Goal: Information Seeking & Learning: Learn about a topic

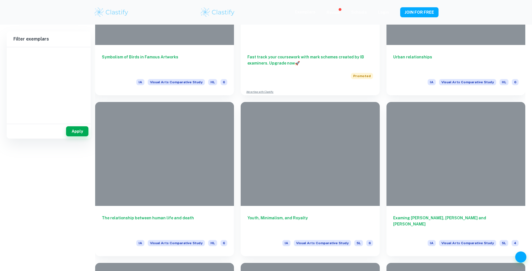
scroll to position [1363, 0]
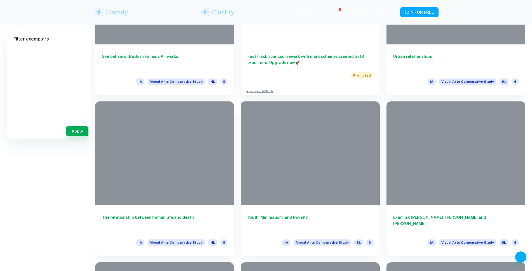
type input "Visual Arts Comparative Study"
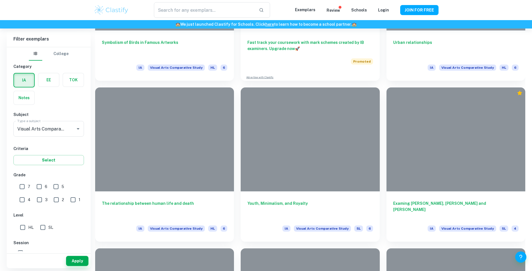
scroll to position [1222, 0]
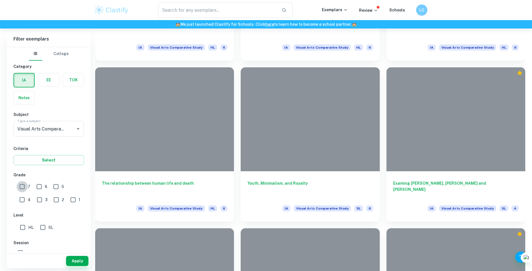
click at [28, 187] on input "7" at bounding box center [21, 186] width 11 height 11
checkbox input "true"
click at [42, 188] on input "6" at bounding box center [39, 186] width 11 height 11
checkbox input "true"
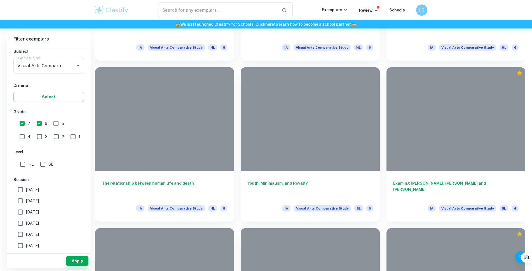
scroll to position [1214, 0]
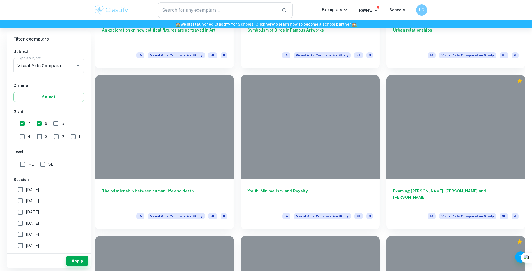
click at [44, 166] on input "SL" at bounding box center [42, 164] width 11 height 11
checkbox input "true"
click at [77, 259] on button "Apply" at bounding box center [77, 261] width 22 height 10
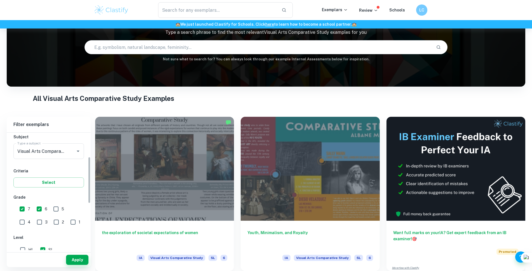
scroll to position [29, 0]
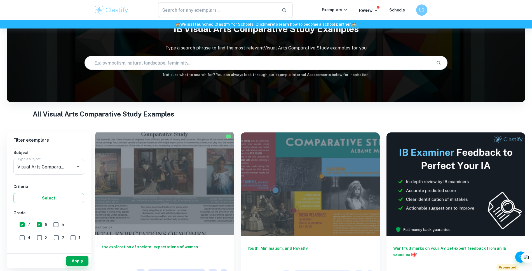
click at [139, 180] on div at bounding box center [164, 183] width 139 height 104
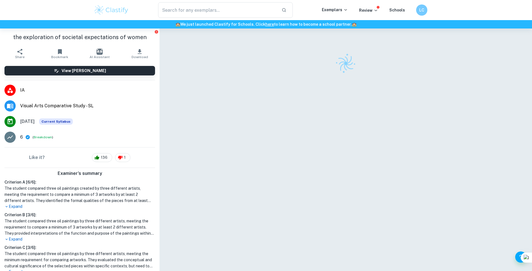
scroll to position [29, 0]
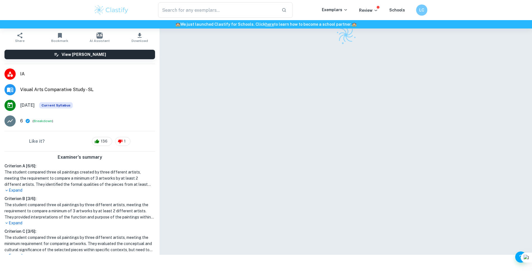
click at [27, 223] on p "Expand" at bounding box center [79, 223] width 150 height 6
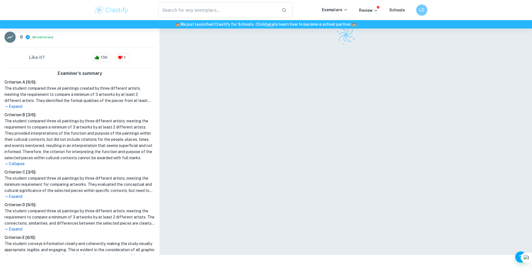
scroll to position [87, 0]
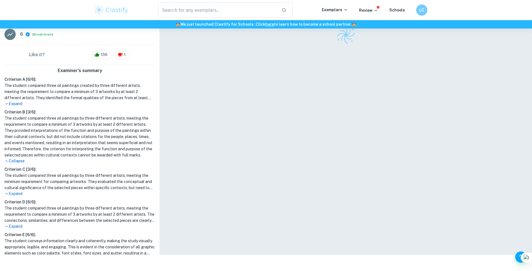
click at [20, 197] on p "Expand" at bounding box center [79, 194] width 150 height 6
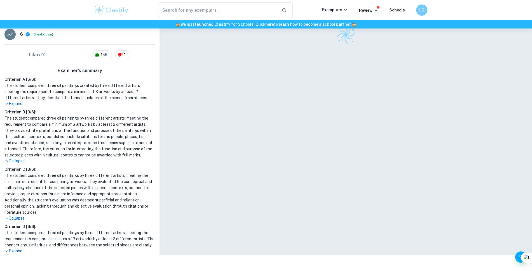
scroll to position [0, 0]
